Goal: Task Accomplishment & Management: Use online tool/utility

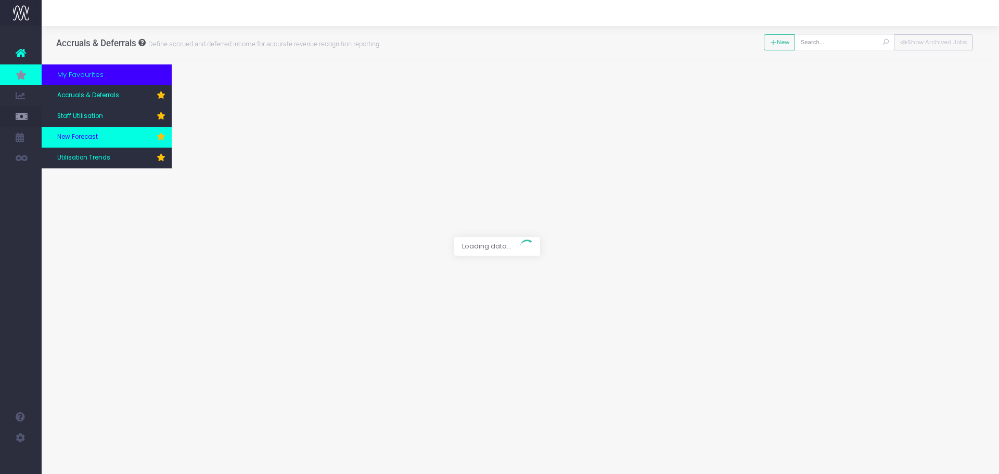
click at [78, 133] on span "New Forecast" at bounding box center [77, 137] width 41 height 9
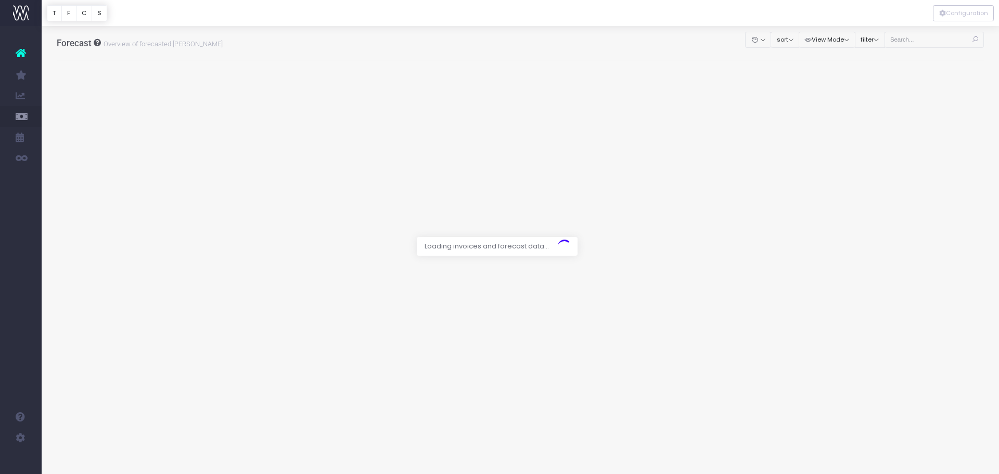
click at [909, 44] on div at bounding box center [499, 237] width 999 height 474
click at [910, 42] on div at bounding box center [499, 237] width 999 height 474
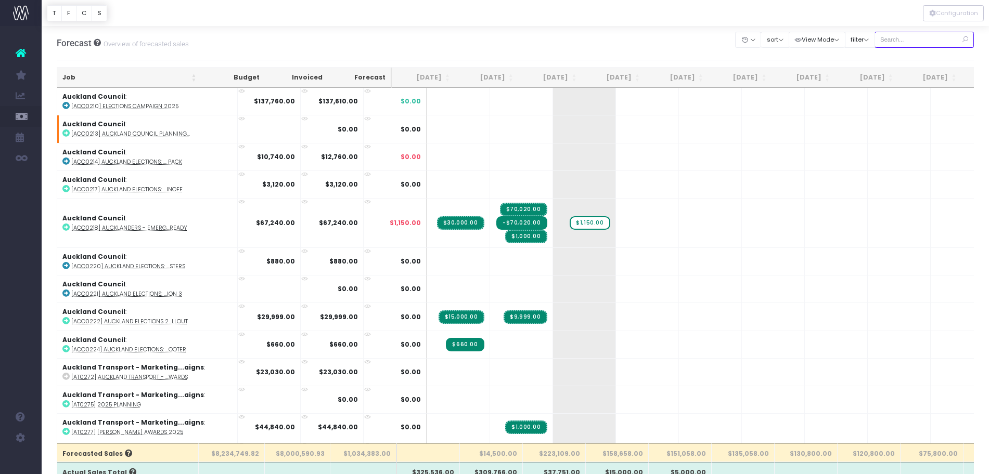
click at [910, 42] on input "text" at bounding box center [924, 40] width 100 height 16
type input "hello"
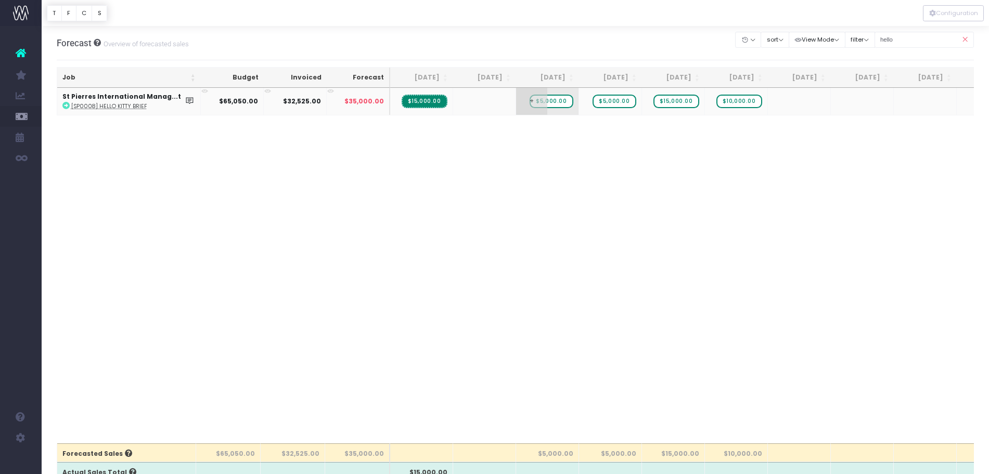
click at [549, 100] on span "$5,000.00" at bounding box center [551, 102] width 43 height 14
type input "8"
type input "10000"
click at [620, 99] on span "$5,000.00" at bounding box center [613, 102] width 43 height 14
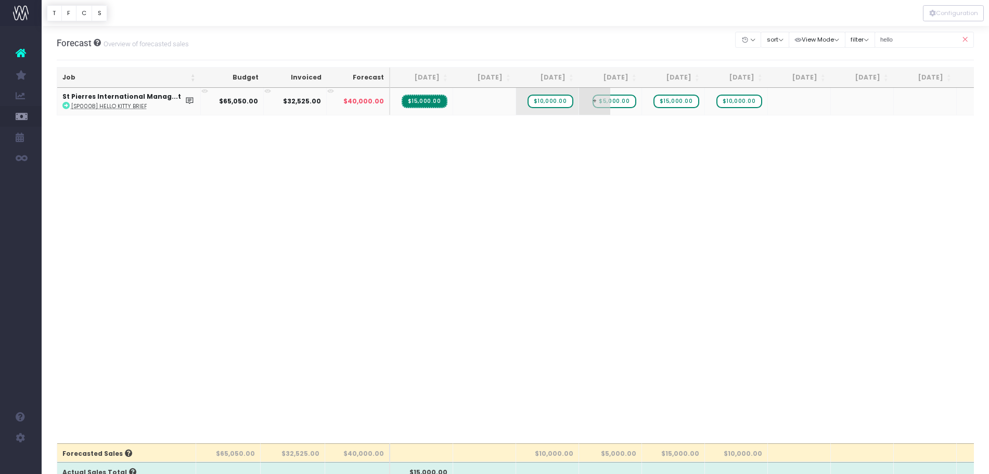
click at [620, 99] on span "$5,000.00" at bounding box center [613, 102] width 43 height 14
type input "6000"
click at [684, 104] on span "$15,000.00" at bounding box center [676, 102] width 46 height 14
type input "16000"
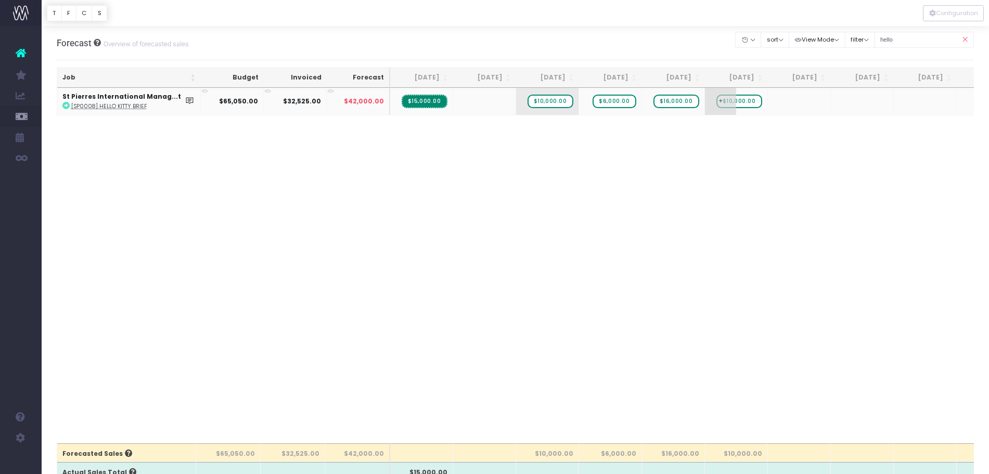
click at [751, 102] on span "$10,000.00" at bounding box center [739, 102] width 46 height 14
type input "0"
click at [555, 103] on span "$10,000.00" at bounding box center [550, 102] width 46 height 14
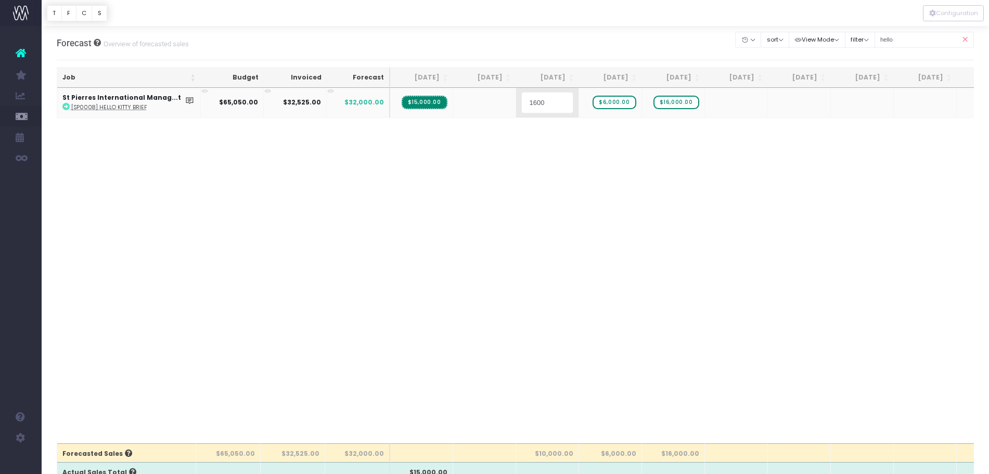
type input "16000"
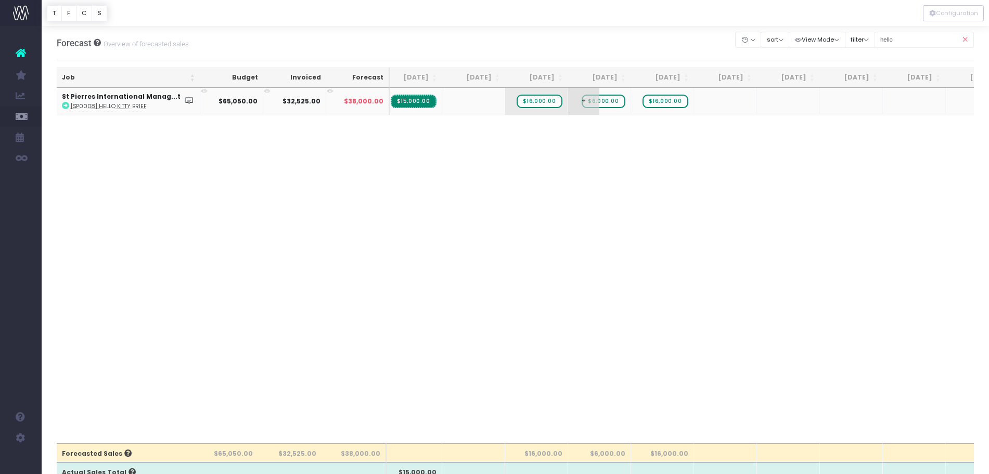
click at [609, 103] on span "$6,000.00" at bounding box center [603, 102] width 43 height 14
type input "0"
click at [647, 217] on body "Oh my... this is bad. wayahead wasn't able to load this page. Please contact su…" at bounding box center [494, 237] width 989 height 474
click at [891, 38] on input "hello" at bounding box center [924, 40] width 100 height 16
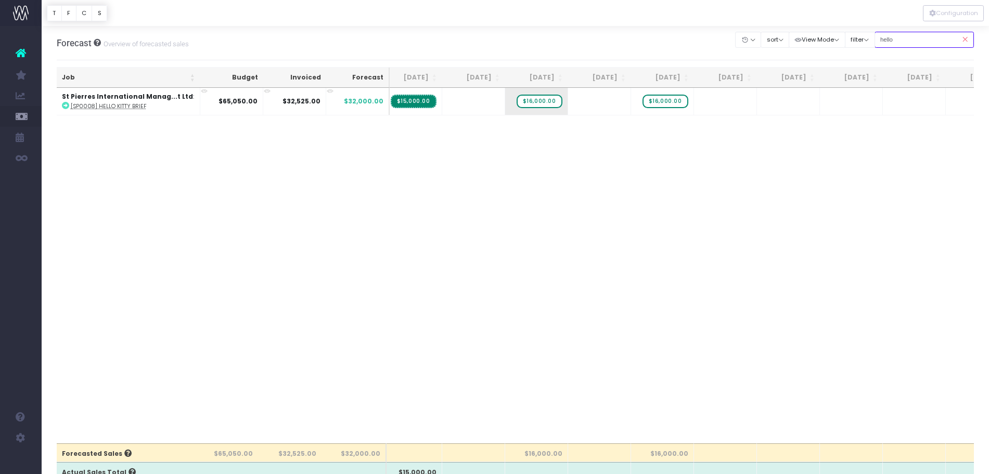
click at [891, 38] on input "hello" at bounding box center [924, 40] width 100 height 16
type input "doord"
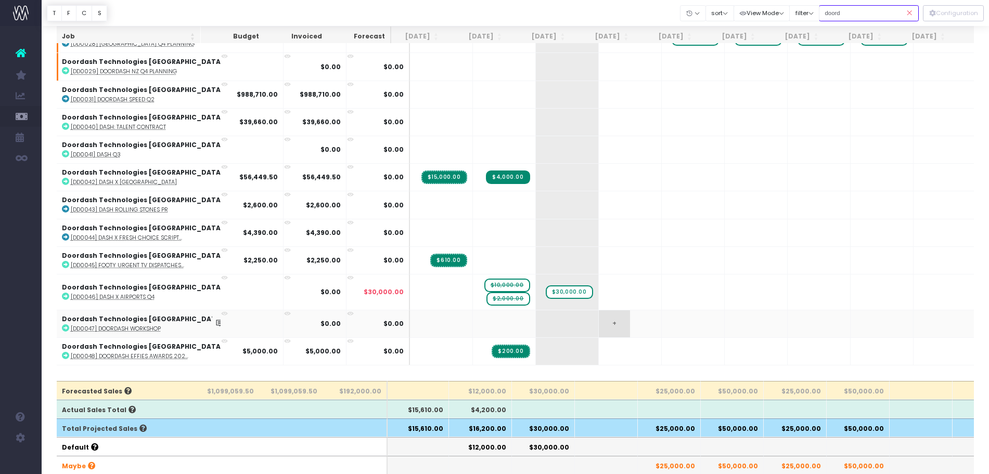
scroll to position [64, 0]
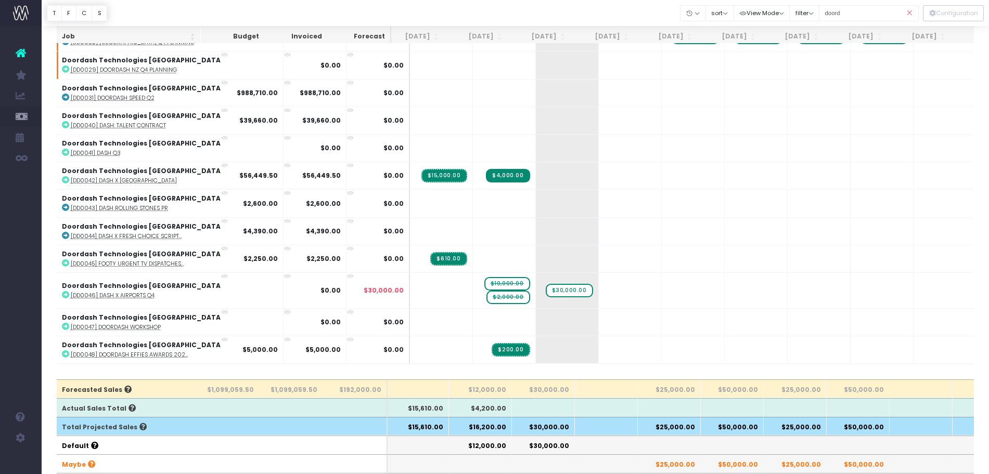
click at [907, 13] on icon at bounding box center [909, 13] width 18 height 21
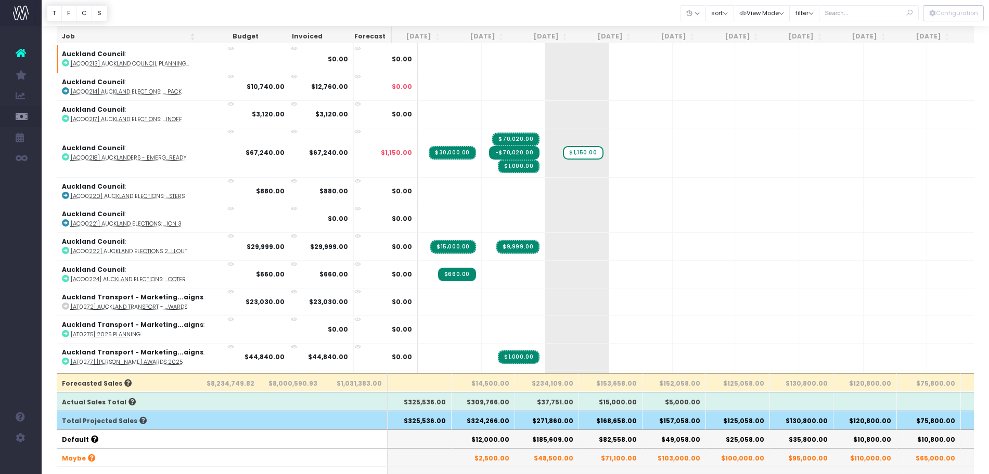
scroll to position [72, 0]
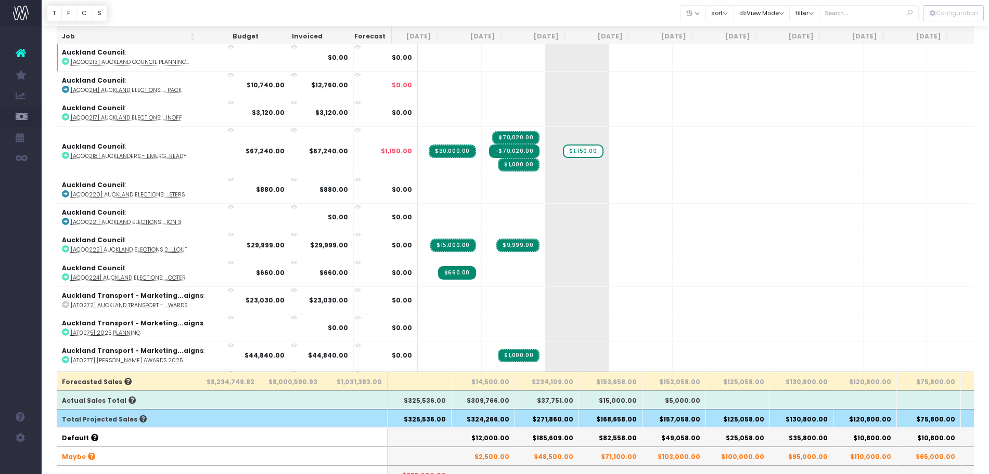
click at [557, 424] on th "$271,860.00" at bounding box center [546, 418] width 63 height 19
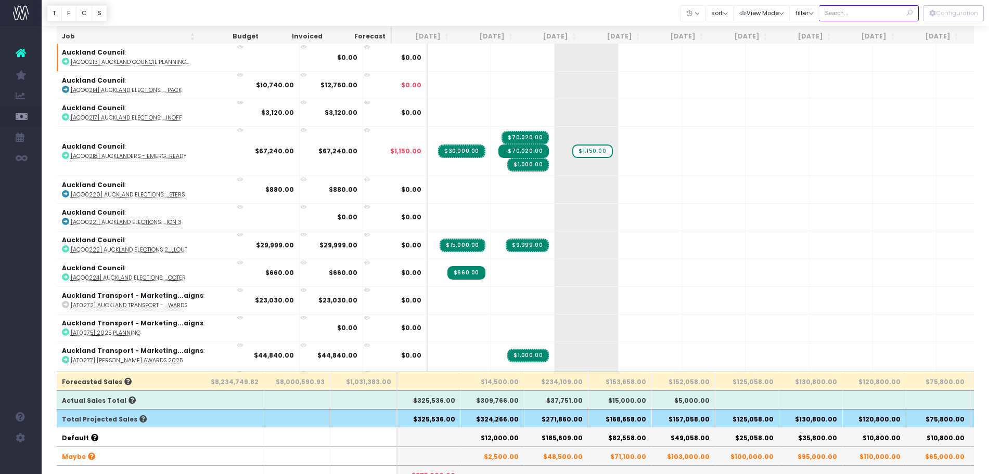
click at [856, 17] on input "text" at bounding box center [869, 13] width 100 height 16
type input "lor"
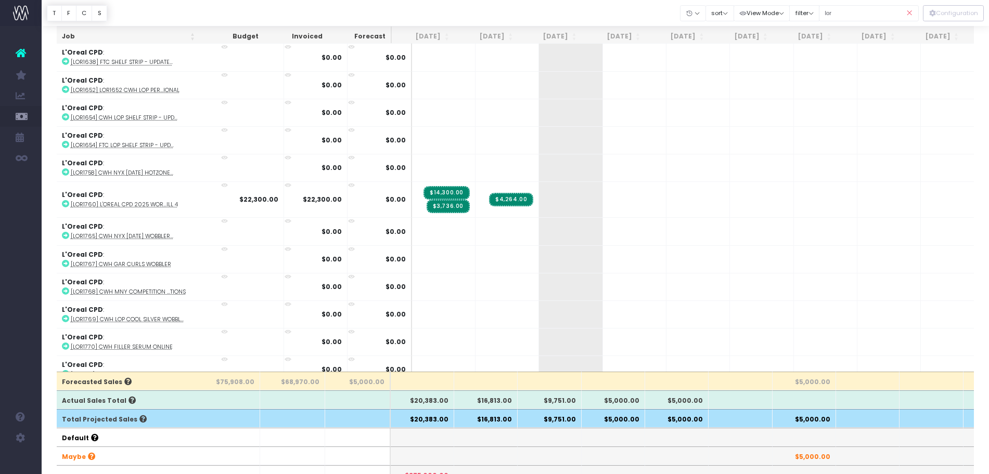
click at [907, 11] on icon at bounding box center [909, 13] width 18 height 21
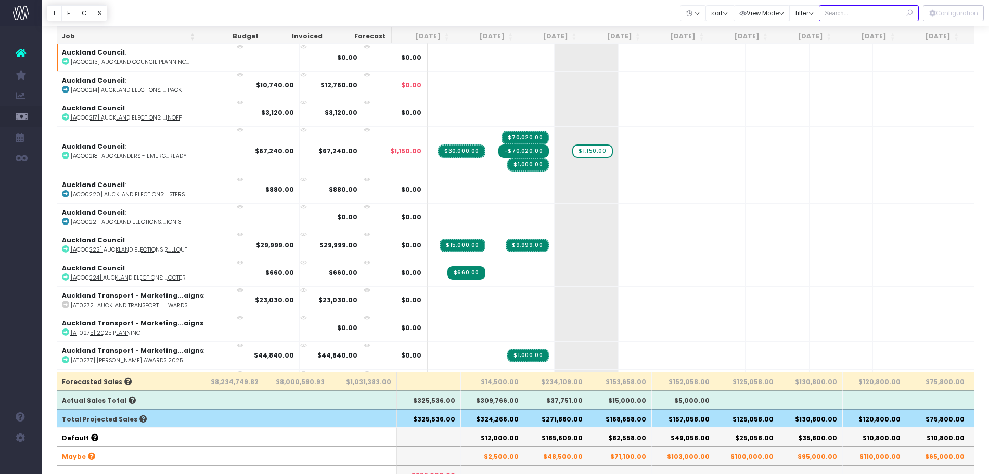
click at [859, 17] on input "text" at bounding box center [869, 13] width 100 height 16
type input "kora"
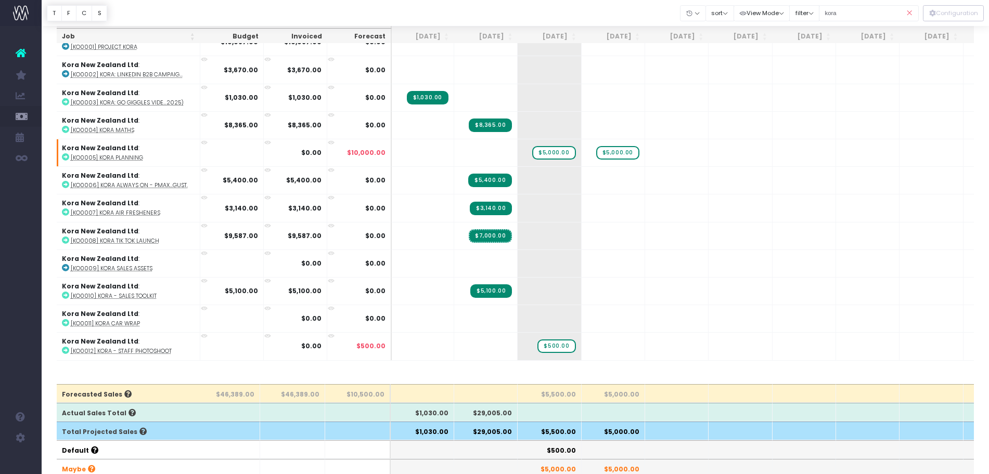
click at [904, 14] on icon at bounding box center [909, 13] width 18 height 21
